Goal: Complete application form

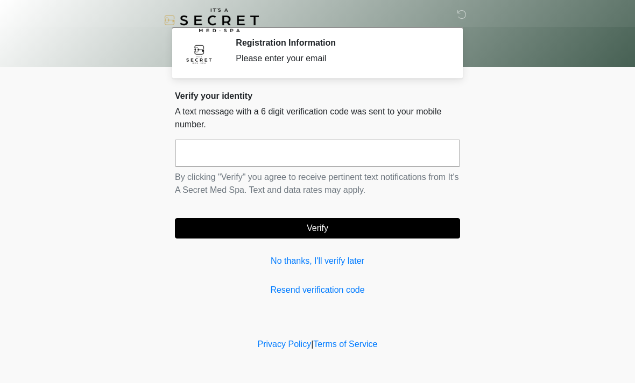
click at [370, 155] on input "text" at bounding box center [317, 153] width 285 height 27
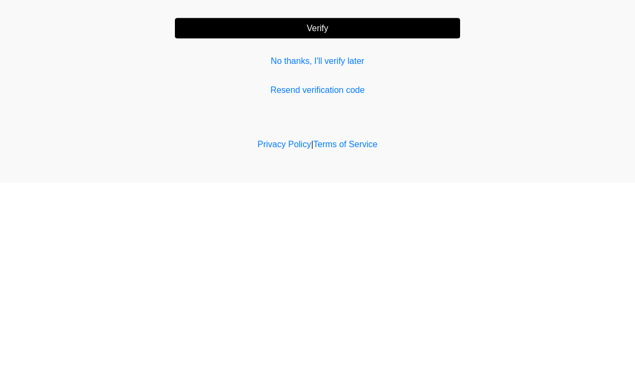
click at [355, 284] on link "Resend verification code" at bounding box center [317, 290] width 285 height 13
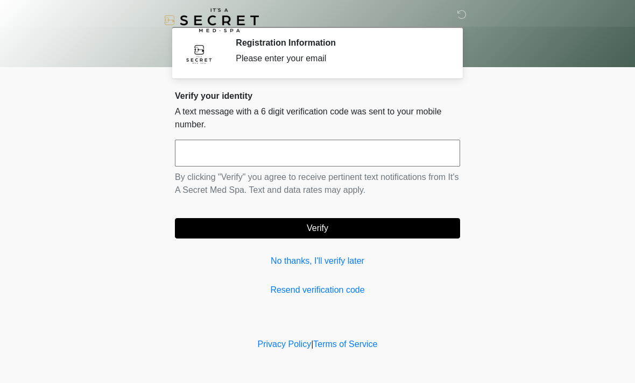
click at [332, 292] on link "Resend verification code" at bounding box center [317, 290] width 285 height 13
click at [333, 296] on link "Resend verification code" at bounding box center [317, 290] width 285 height 13
click at [334, 266] on link "No thanks, I'll verify later" at bounding box center [317, 261] width 285 height 13
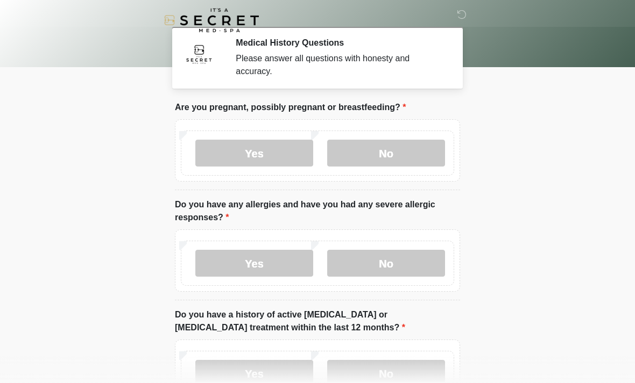
click at [416, 157] on label "No" at bounding box center [386, 153] width 118 height 27
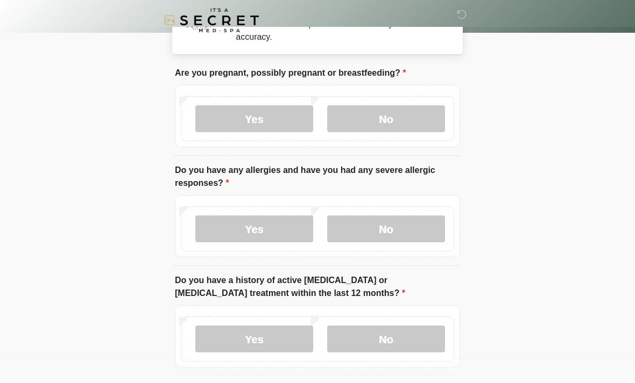
scroll to position [37, 0]
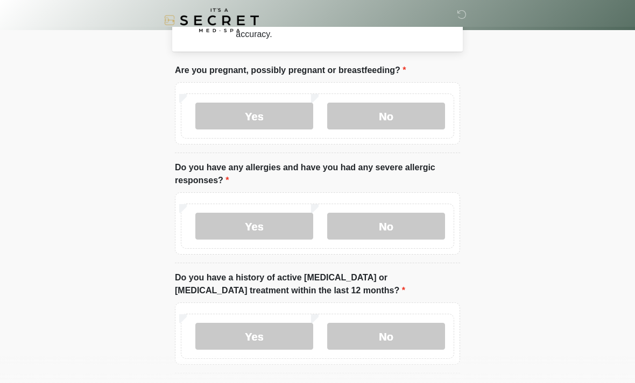
click at [410, 229] on label "No" at bounding box center [386, 226] width 118 height 27
click at [274, 230] on label "Yes" at bounding box center [254, 226] width 118 height 27
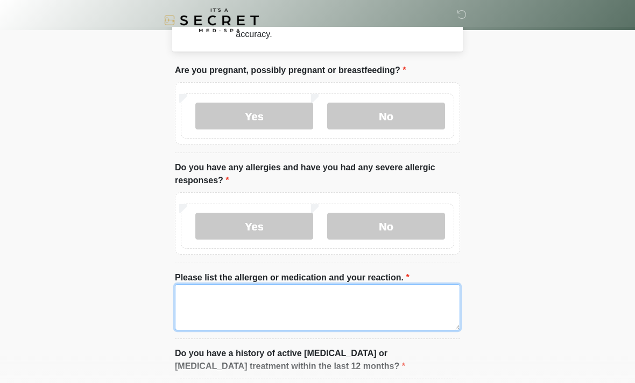
click at [362, 304] on textarea "Please list the allergen or medication and your reaction." at bounding box center [317, 308] width 285 height 46
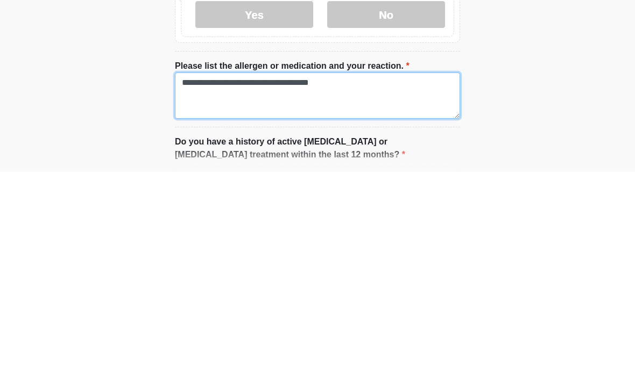
click at [308, 285] on textarea "**********" at bounding box center [317, 308] width 285 height 46
click at [363, 285] on textarea "**********" at bounding box center [317, 308] width 285 height 46
click at [305, 285] on textarea "**********" at bounding box center [317, 308] width 285 height 46
click at [354, 285] on textarea "**********" at bounding box center [317, 308] width 285 height 46
click at [351, 285] on textarea "**********" at bounding box center [317, 308] width 285 height 46
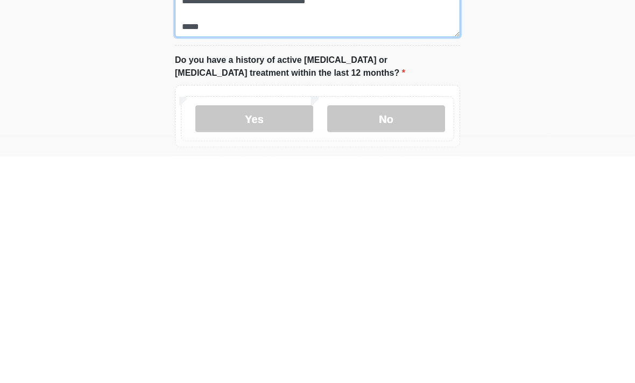
scroll to position [106, 0]
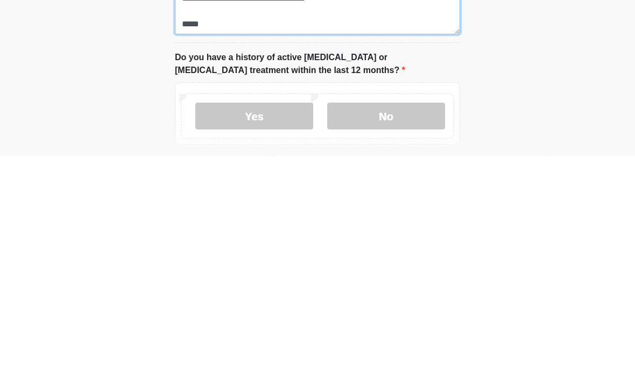
type textarea "**********"
click at [389, 330] on label "No" at bounding box center [386, 343] width 118 height 27
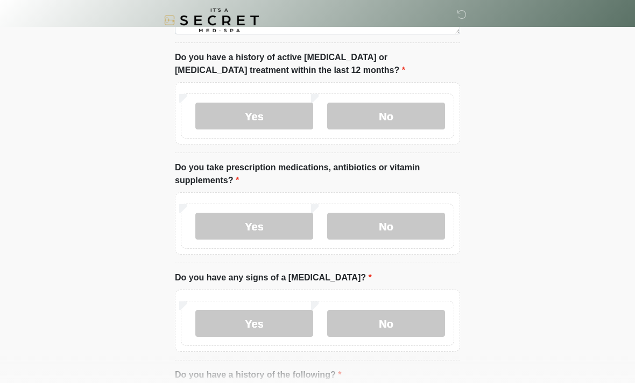
click at [286, 227] on label "Yes" at bounding box center [254, 226] width 118 height 27
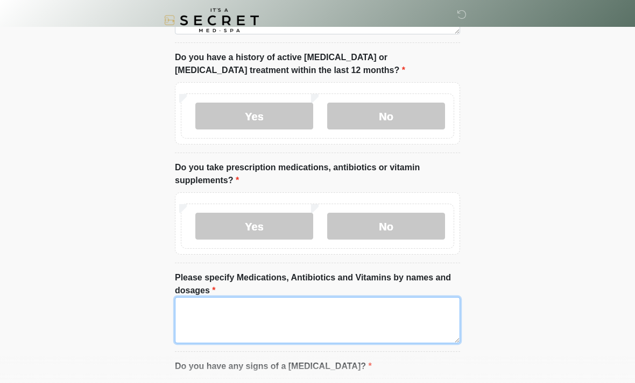
click at [282, 323] on textarea "Please specify Medications, Antibiotics and Vitamins by names and dosages" at bounding box center [317, 320] width 285 height 46
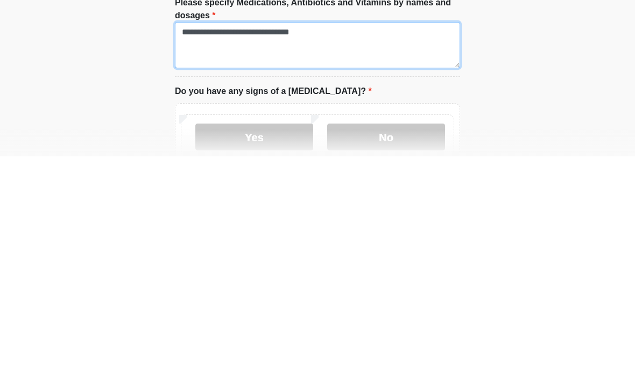
scroll to position [385, 0]
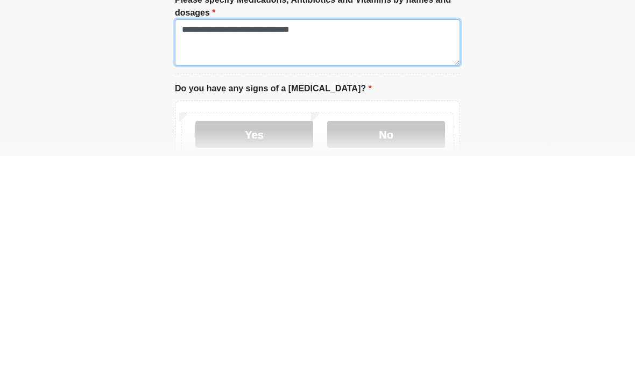
type textarea "**********"
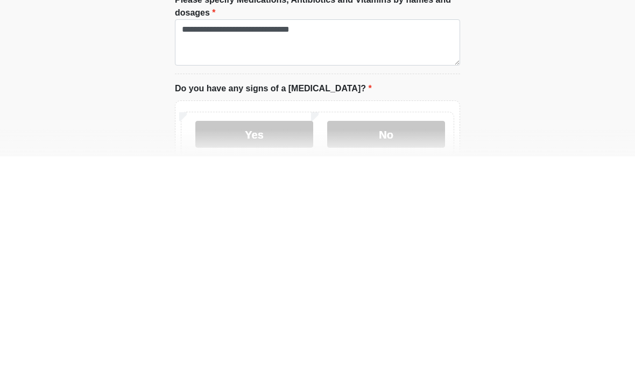
click at [397, 348] on label "No" at bounding box center [386, 361] width 118 height 27
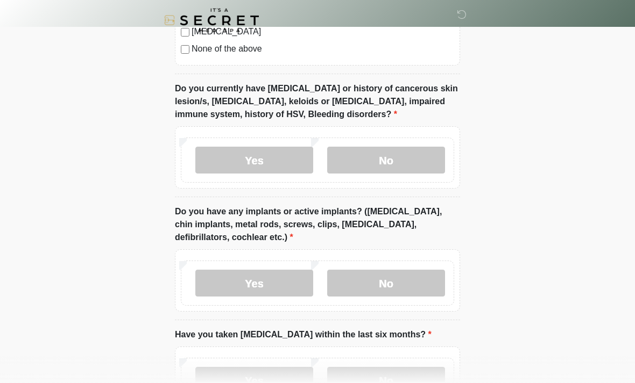
scroll to position [979, 0]
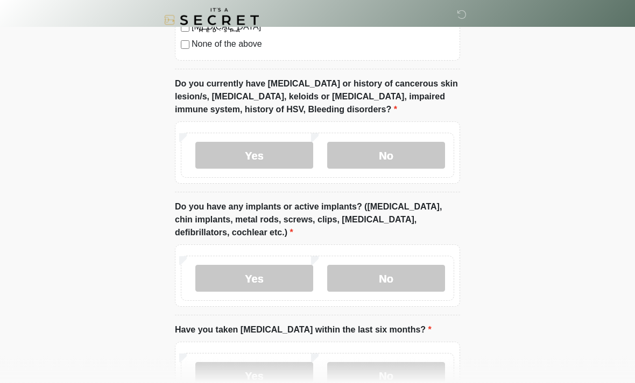
click at [402, 157] on label "No" at bounding box center [386, 156] width 118 height 27
click at [415, 275] on label "No" at bounding box center [386, 278] width 118 height 27
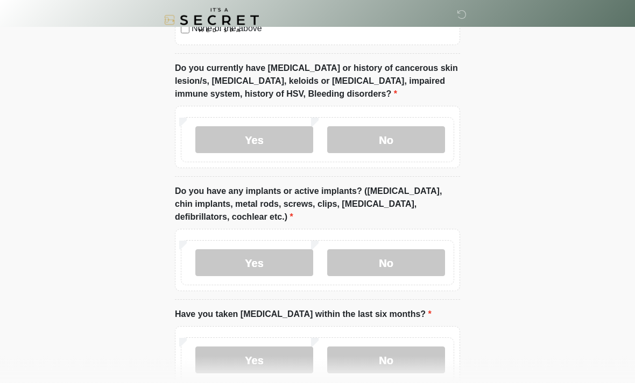
scroll to position [1060, 0]
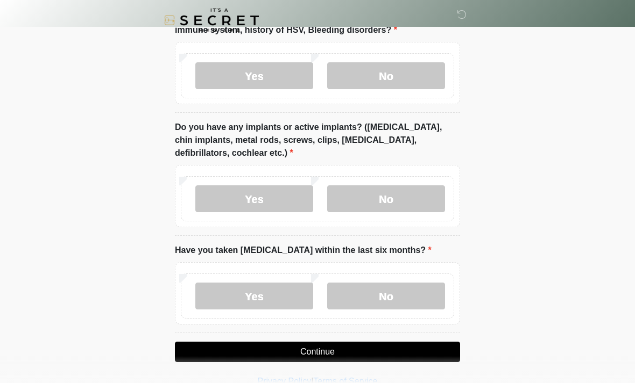
click at [413, 299] on label "No" at bounding box center [386, 296] width 118 height 27
click at [409, 348] on button "Continue" at bounding box center [317, 352] width 285 height 20
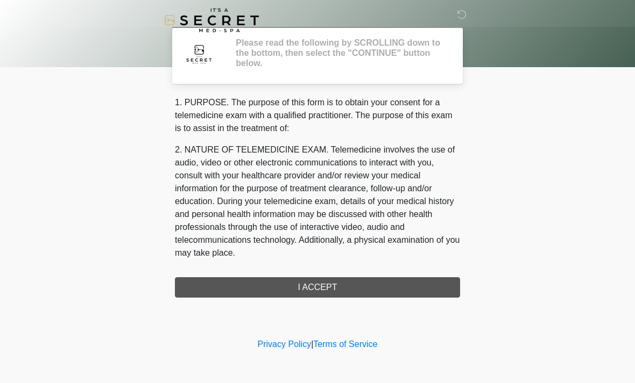
scroll to position [0, 0]
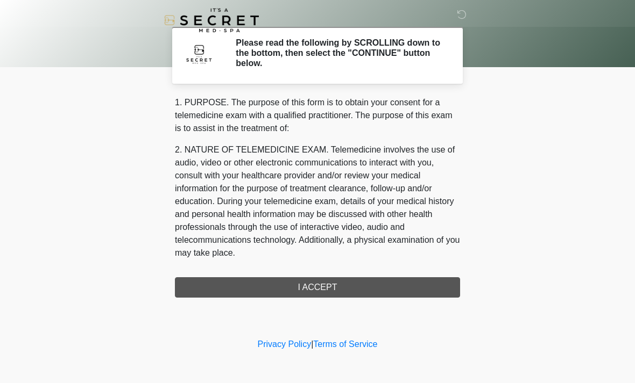
click at [434, 291] on div "1. PURPOSE. The purpose of this form is to obtain your consent for a telemedici…" at bounding box center [317, 197] width 285 height 202
click at [401, 282] on div "1. PURPOSE. The purpose of this form is to obtain your consent for a telemedici…" at bounding box center [317, 197] width 285 height 202
click at [415, 294] on div "1. PURPOSE. The purpose of this form is to obtain your consent for a telemedici…" at bounding box center [317, 197] width 285 height 202
click at [333, 290] on div "1. PURPOSE. The purpose of this form is to obtain your consent for a telemedici…" at bounding box center [317, 197] width 285 height 202
click at [361, 286] on div "1. PURPOSE. The purpose of this form is to obtain your consent for a telemedici…" at bounding box center [317, 197] width 285 height 202
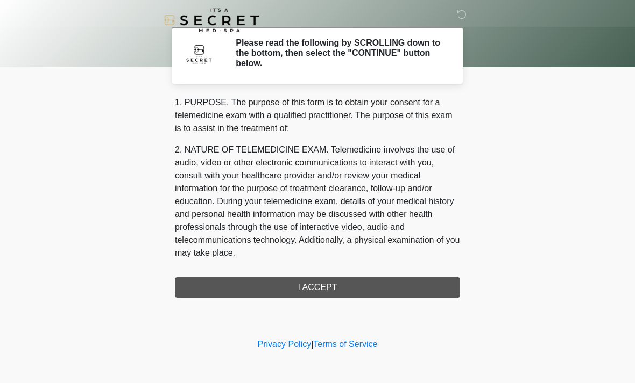
click at [325, 289] on div "1. PURPOSE. The purpose of this form is to obtain your consent for a telemedici…" at bounding box center [317, 197] width 285 height 202
click at [325, 288] on div "1. PURPOSE. The purpose of this form is to obtain your consent for a telemedici…" at bounding box center [317, 197] width 285 height 202
click at [368, 141] on div "1. PURPOSE. The purpose of this form is to obtain your consent for a telemedici…" at bounding box center [317, 180] width 285 height 168
click at [391, 70] on div "Please read the following by SCROLLING down to the bottom, then select the "CON…" at bounding box center [340, 55] width 224 height 35
click at [385, 158] on p "2. NATURE OF TELEMEDICINE EXAM. Telemedicine involves the use of audio, video o…" at bounding box center [317, 202] width 285 height 116
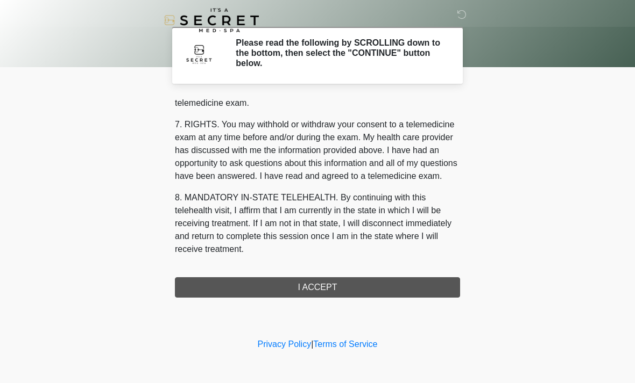
scroll to position [456, 0]
click at [412, 280] on button "I ACCEPT" at bounding box center [317, 288] width 285 height 20
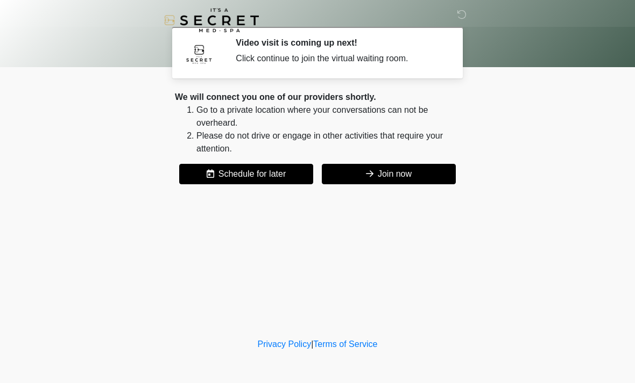
click at [415, 177] on button "Join now" at bounding box center [389, 174] width 134 height 20
